Goal: Task Accomplishment & Management: Manage account settings

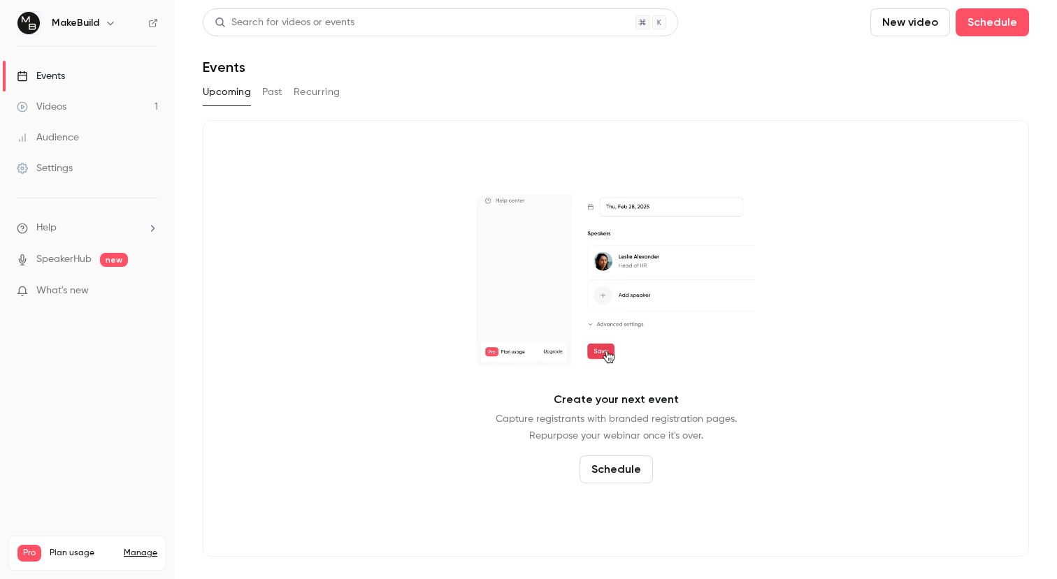
click at [76, 99] on link "Videos 1" at bounding box center [87, 107] width 175 height 31
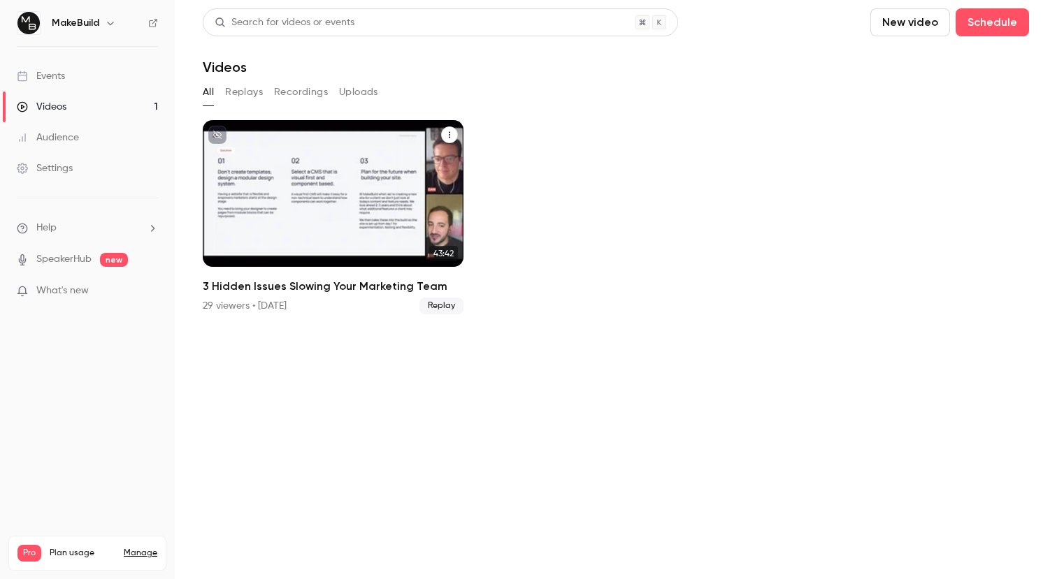
click at [448, 136] on icon "3 Hidden Issues Slowing Your Marketing Team" at bounding box center [449, 135] width 8 height 8
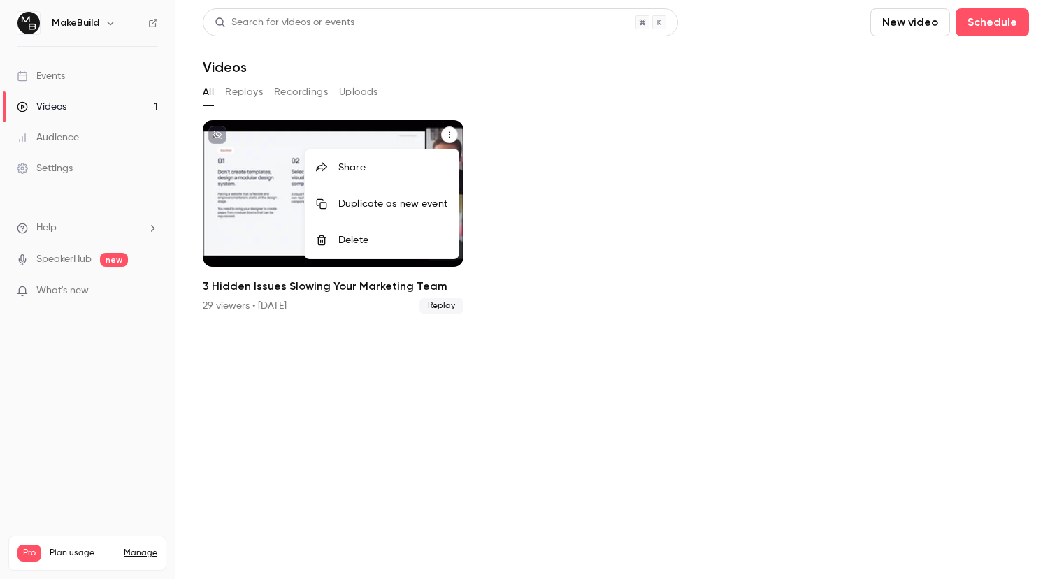
click at [493, 122] on div at bounding box center [528, 289] width 1057 height 579
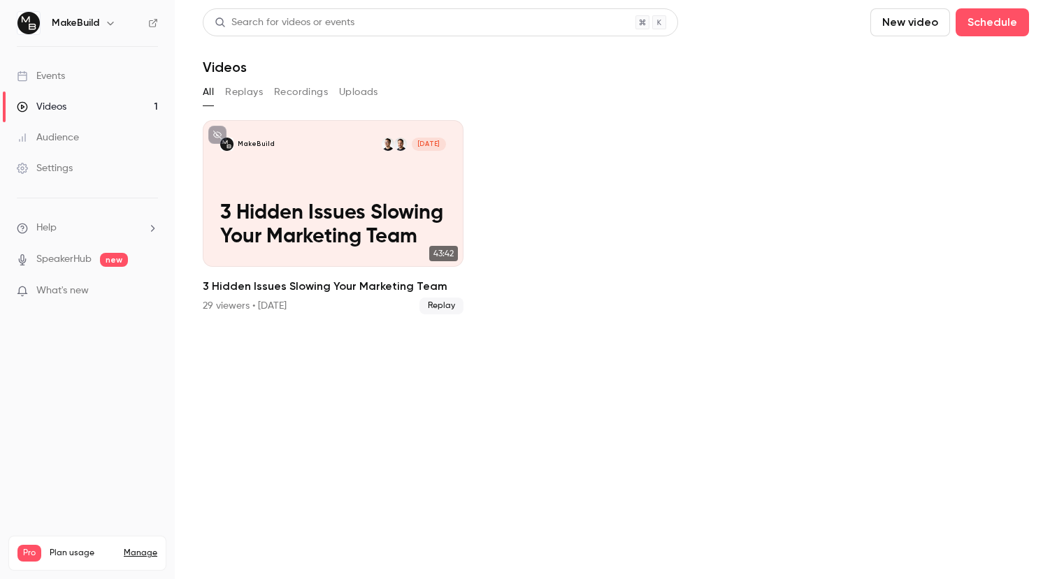
click at [90, 171] on link "Settings" at bounding box center [87, 168] width 175 height 31
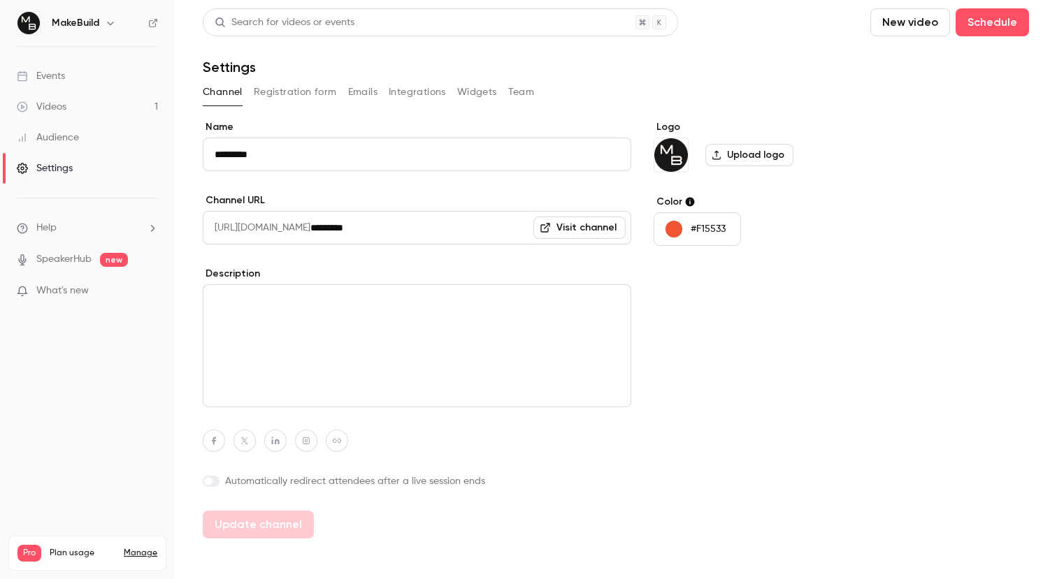
click at [477, 93] on button "Widgets" at bounding box center [477, 92] width 40 height 22
